Goal: Navigation & Orientation: Find specific page/section

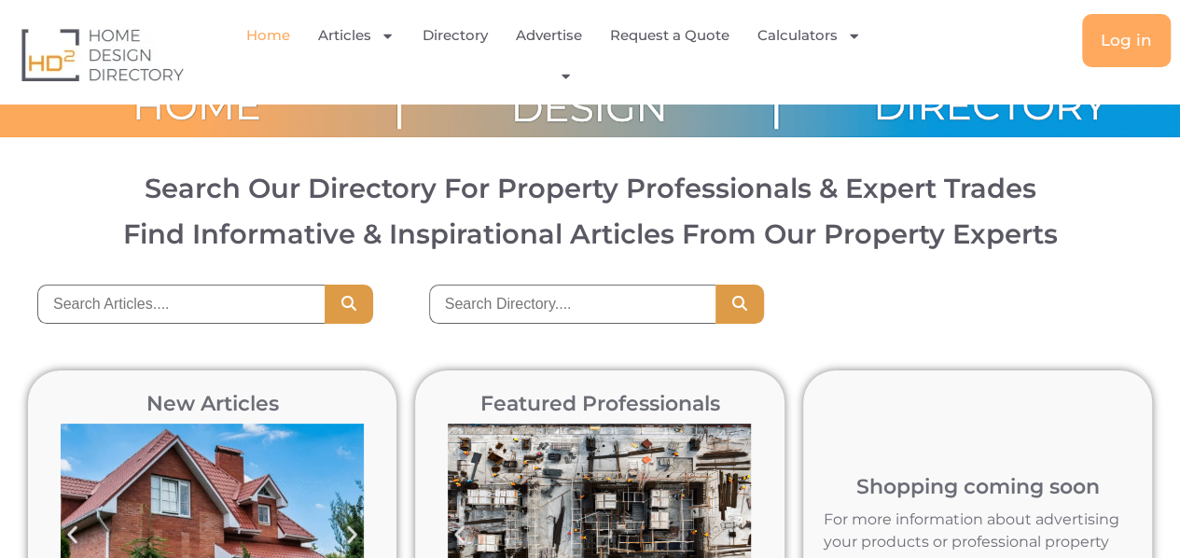
drag, startPoint x: 1192, startPoint y: 127, endPoint x: 1105, endPoint y: 78, distance: 99.4
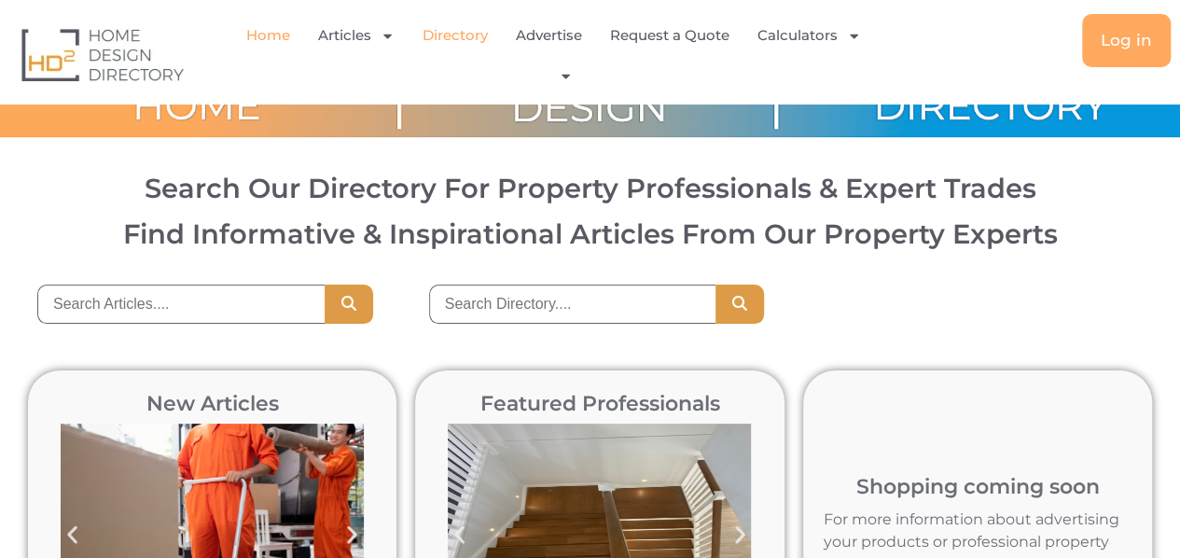
click at [453, 28] on link "Directory" at bounding box center [455, 35] width 65 height 43
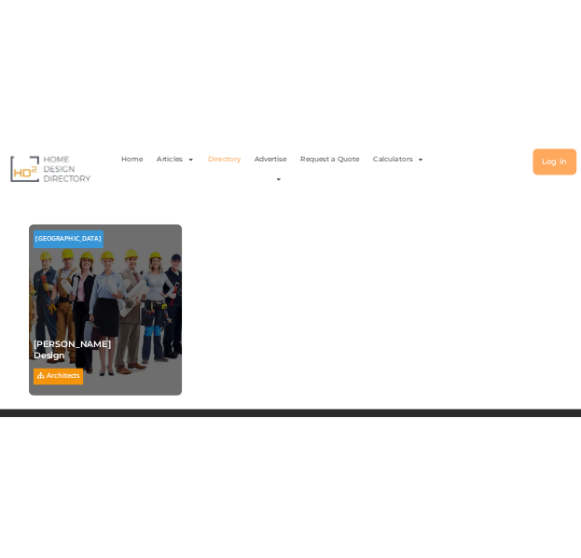
scroll to position [16555, 0]
